Goal: Find specific page/section: Find specific page/section

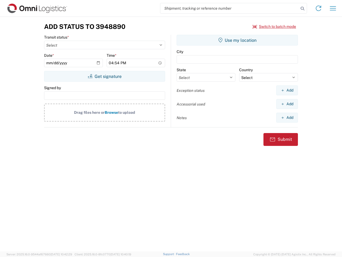
click at [230, 8] on input "search" at bounding box center [229, 8] width 138 height 10
click at [303, 9] on icon at bounding box center [302, 8] width 7 height 7
click at [319, 8] on icon at bounding box center [318, 8] width 9 height 9
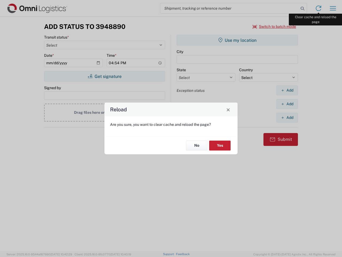
click at [333, 8] on div "Reload Are you sure, you want to clear cache and reload the page? No Yes" at bounding box center [171, 128] width 342 height 257
click at [274, 26] on div "Reload Are you sure, you want to clear cache and reload the page? No Yes" at bounding box center [171, 128] width 342 height 257
click at [105, 76] on div "Reload Are you sure, you want to clear cache and reload the page? No Yes" at bounding box center [171, 128] width 342 height 257
click at [237, 40] on div "Reload Are you sure, you want to clear cache and reload the page? No Yes" at bounding box center [171, 128] width 342 height 257
click at [287, 90] on div "Reload Are you sure, you want to clear cache and reload the page? No Yes" at bounding box center [171, 128] width 342 height 257
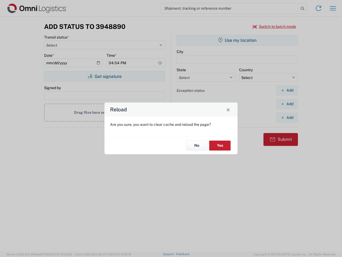
click at [287, 104] on div "Reload Are you sure, you want to clear cache and reload the page? No Yes" at bounding box center [171, 128] width 342 height 257
click at [287, 117] on div "Reload Are you sure, you want to clear cache and reload the page? No Yes" at bounding box center [171, 128] width 342 height 257
